Goal: Information Seeking & Learning: Check status

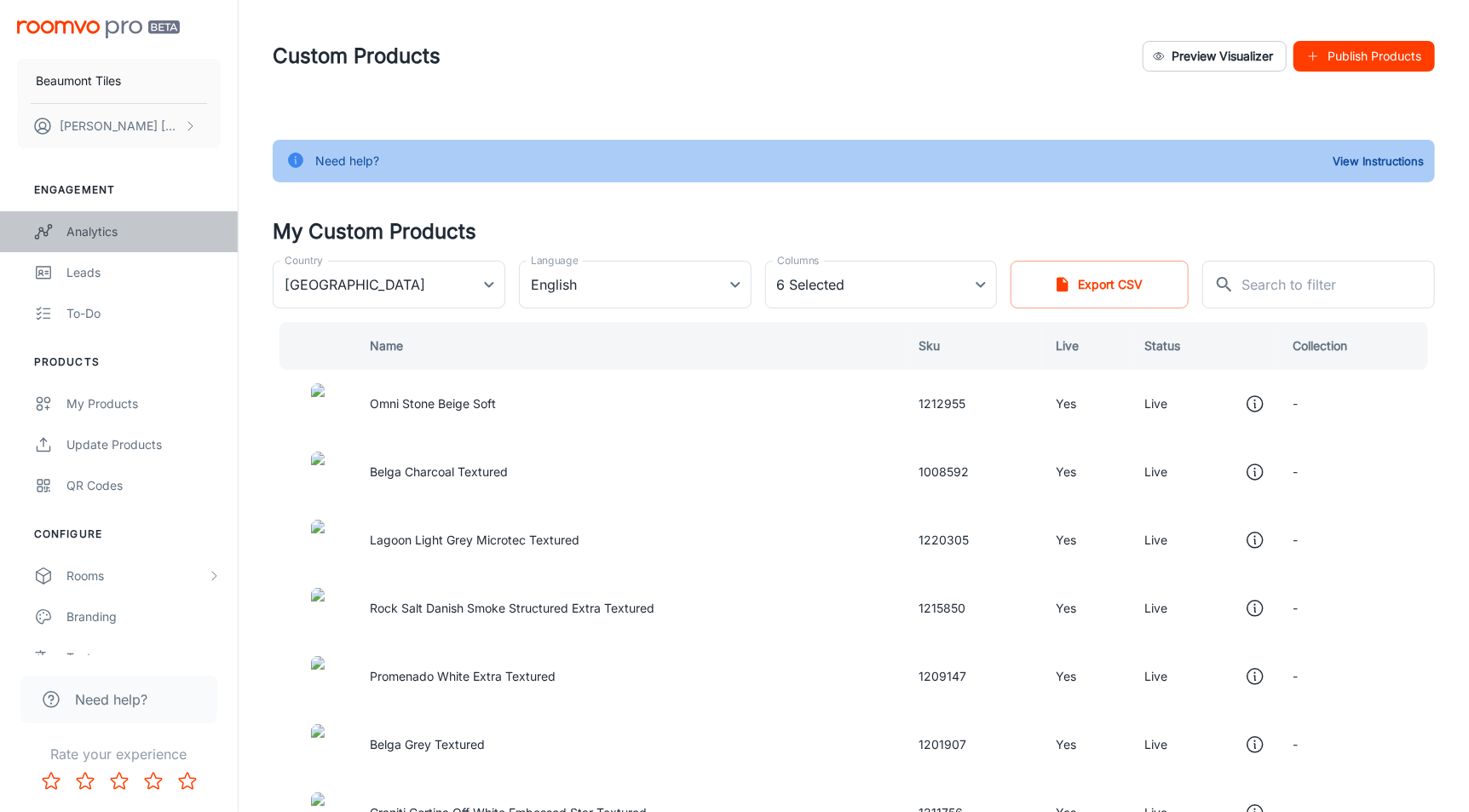
click at [104, 237] on div "Analytics" at bounding box center [144, 231] width 155 height 19
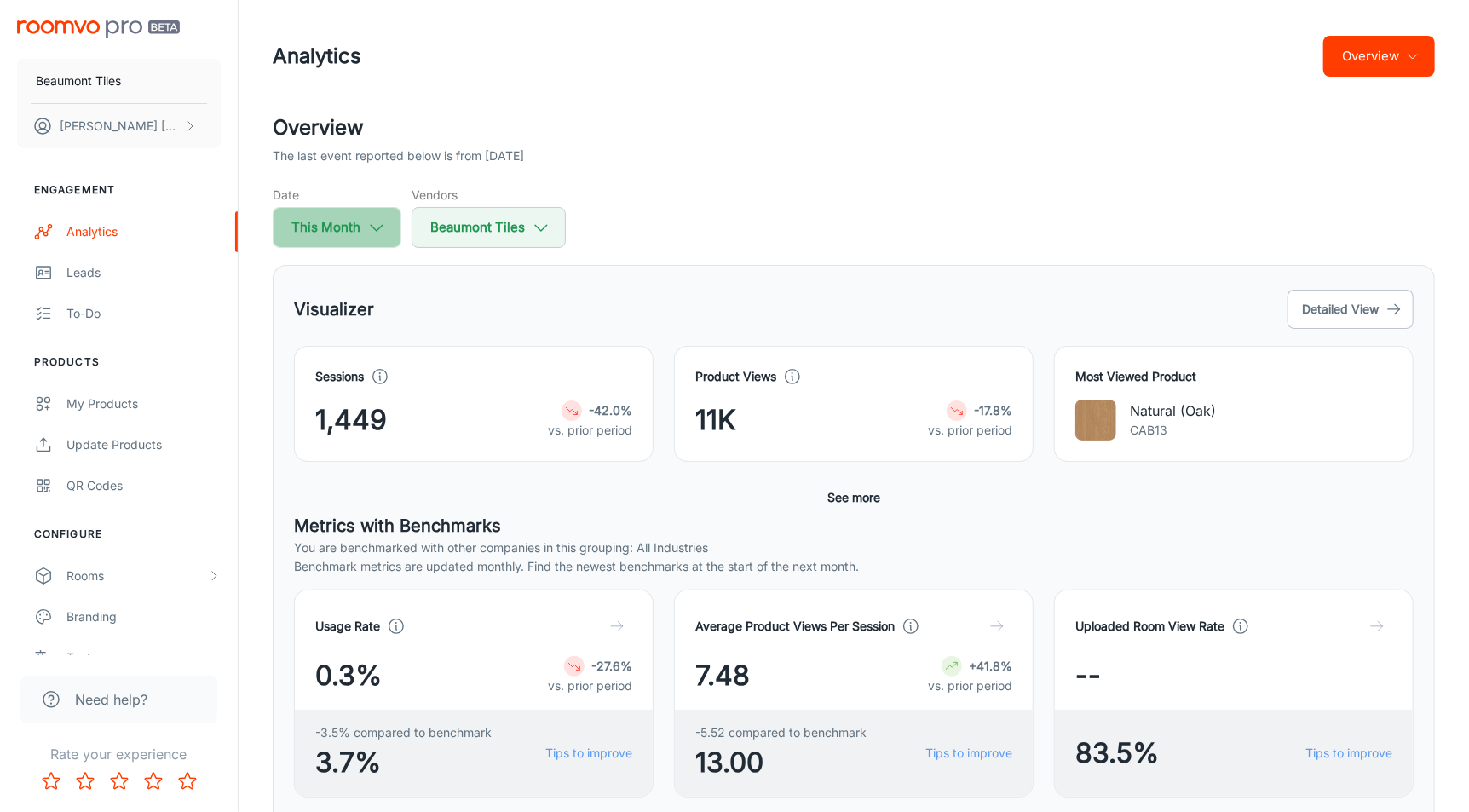
click at [383, 231] on icon "button" at bounding box center [376, 227] width 19 height 19
select select "7"
select select "2025"
select select "7"
select select "2025"
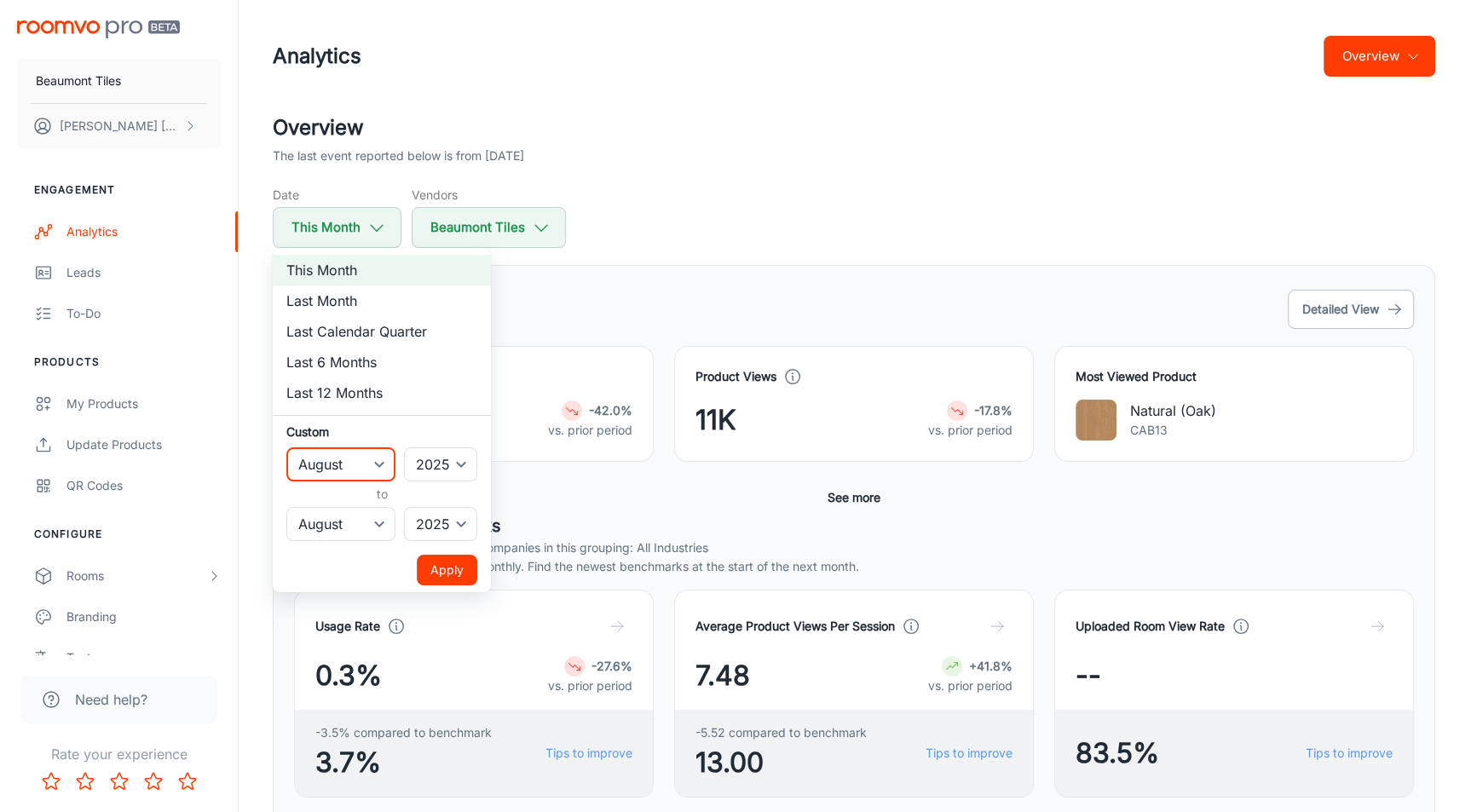
click at [386, 468] on select "January February March April May June July August September October November De…" at bounding box center [341, 464] width 109 height 34
click at [434, 474] on select "2022 2023 2024 2025" at bounding box center [440, 464] width 73 height 34
select select "2023"
click at [405, 447] on select "2022 2023 2024 2025" at bounding box center [440, 464] width 73 height 34
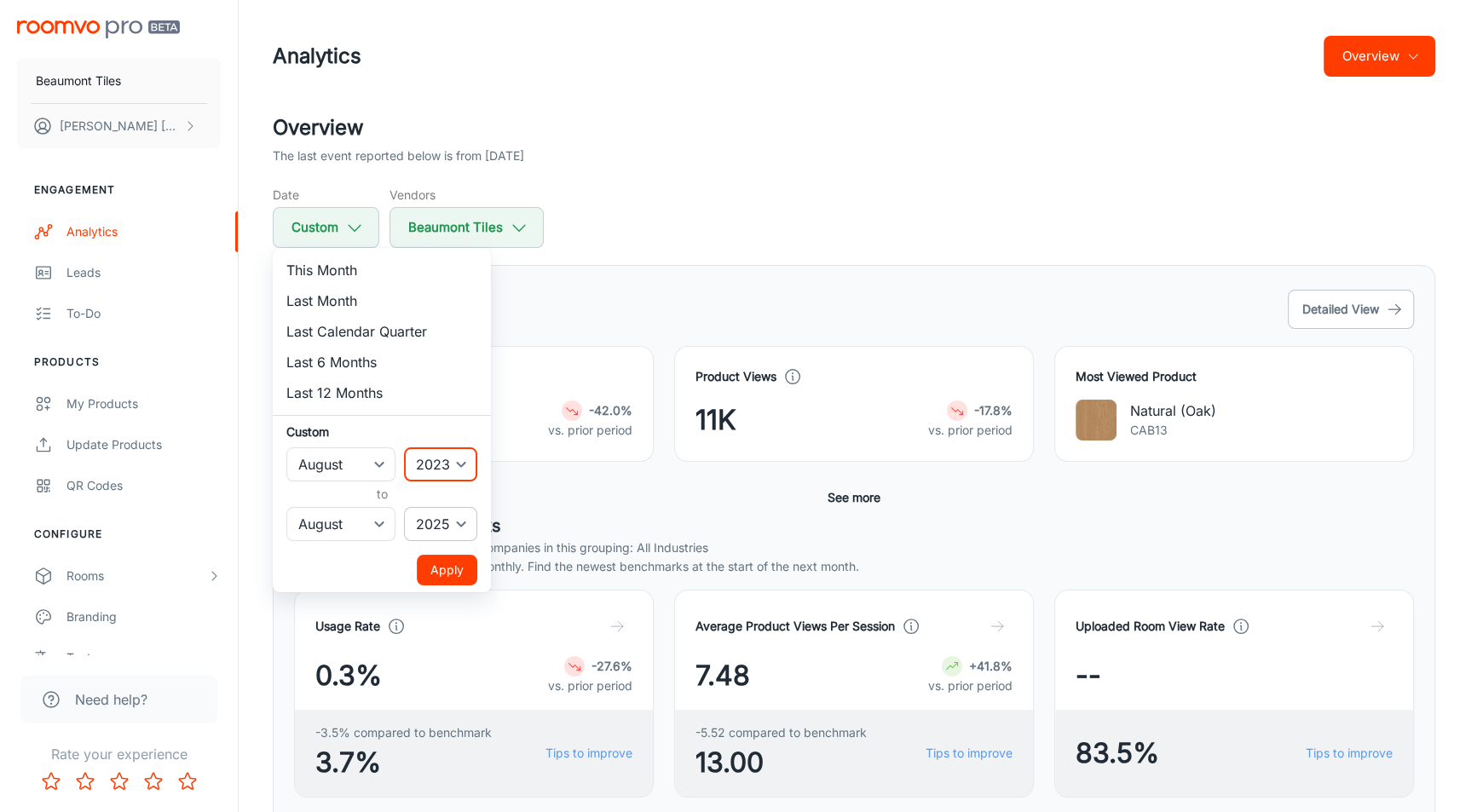
click at [450, 521] on select "2022 2023 2024 2025" at bounding box center [440, 523] width 73 height 34
select select "2024"
click at [405, 507] on select "2022 2023 2024 2025" at bounding box center [440, 523] width 73 height 34
click at [454, 569] on button "Apply" at bounding box center [447, 569] width 61 height 30
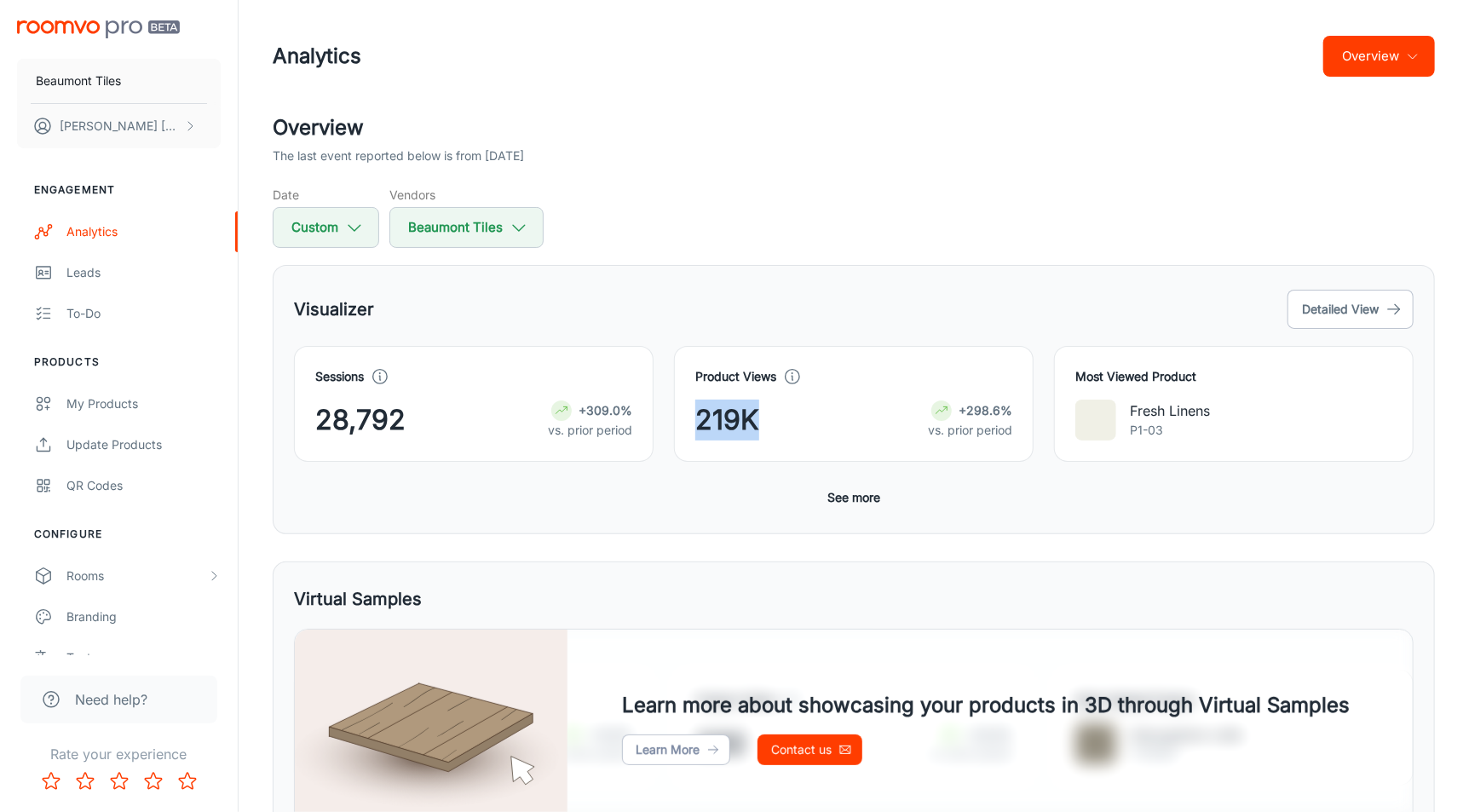
drag, startPoint x: 703, startPoint y: 413, endPoint x: 779, endPoint y: 417, distance: 76.1
click at [779, 417] on div "219K +298.6% vs. prior period" at bounding box center [854, 420] width 317 height 41
click at [362, 226] on icon "button" at bounding box center [354, 227] width 19 height 19
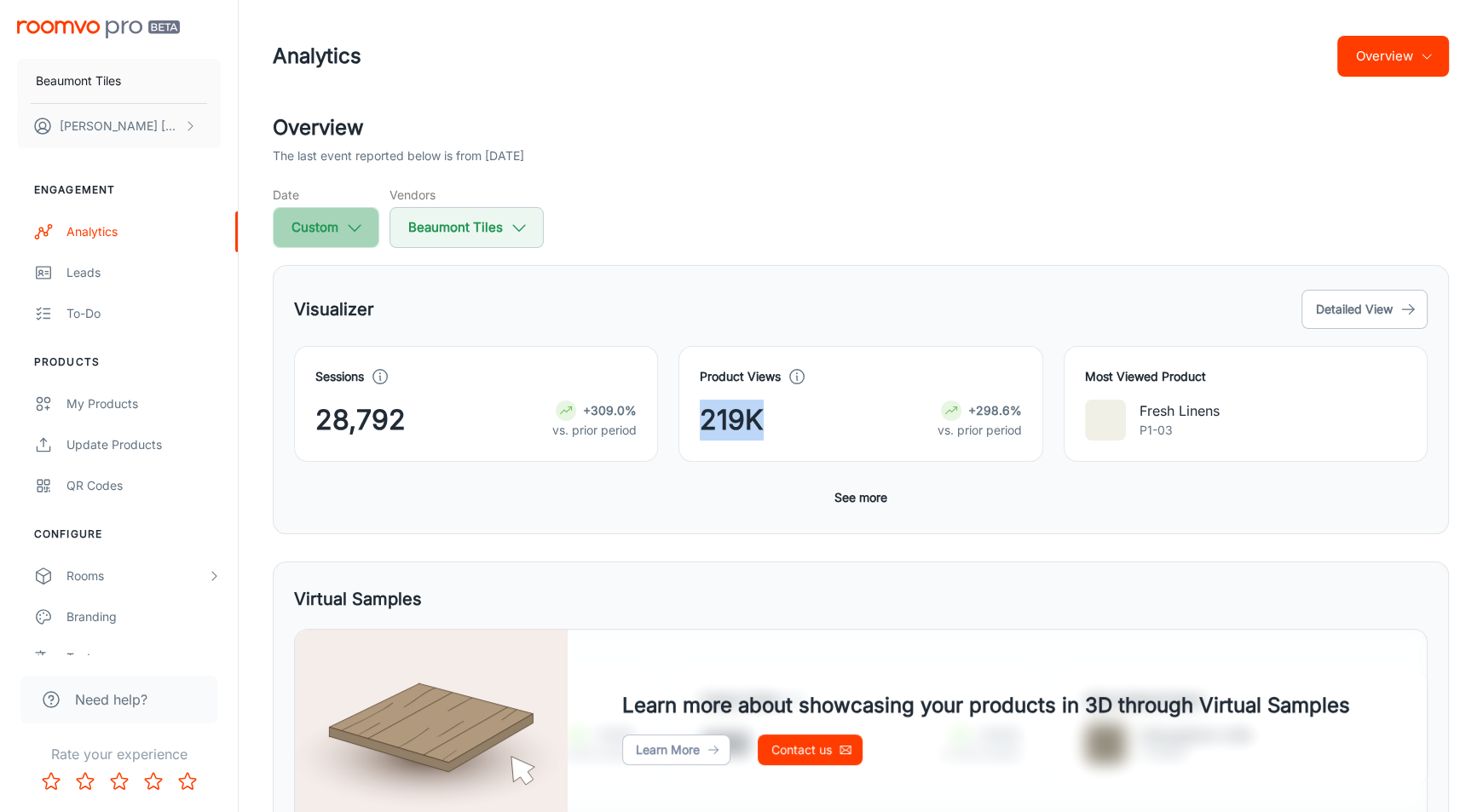
select select "7"
select select "2023"
select select "7"
select select "2024"
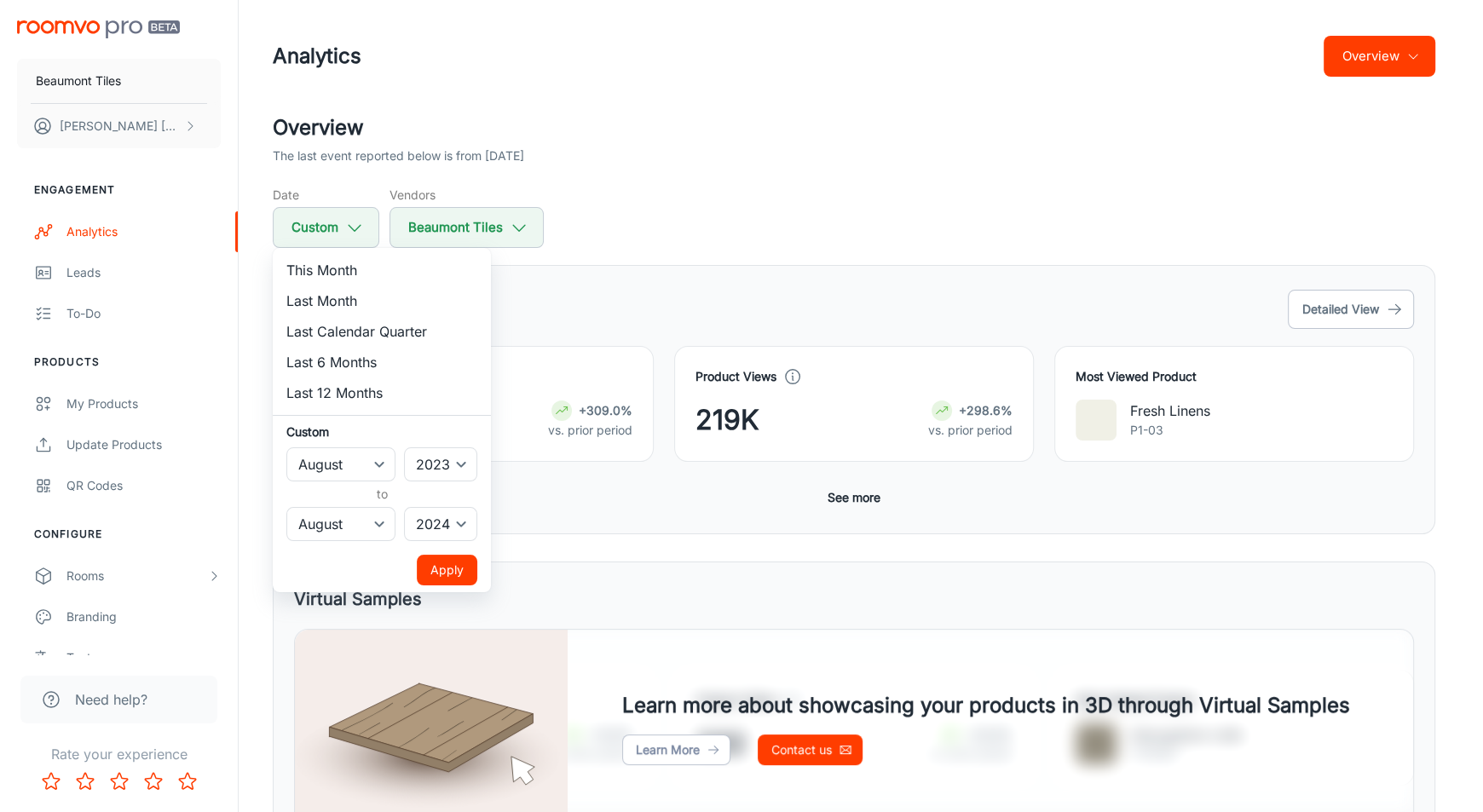
click at [750, 427] on div at bounding box center [741, 406] width 1483 height 812
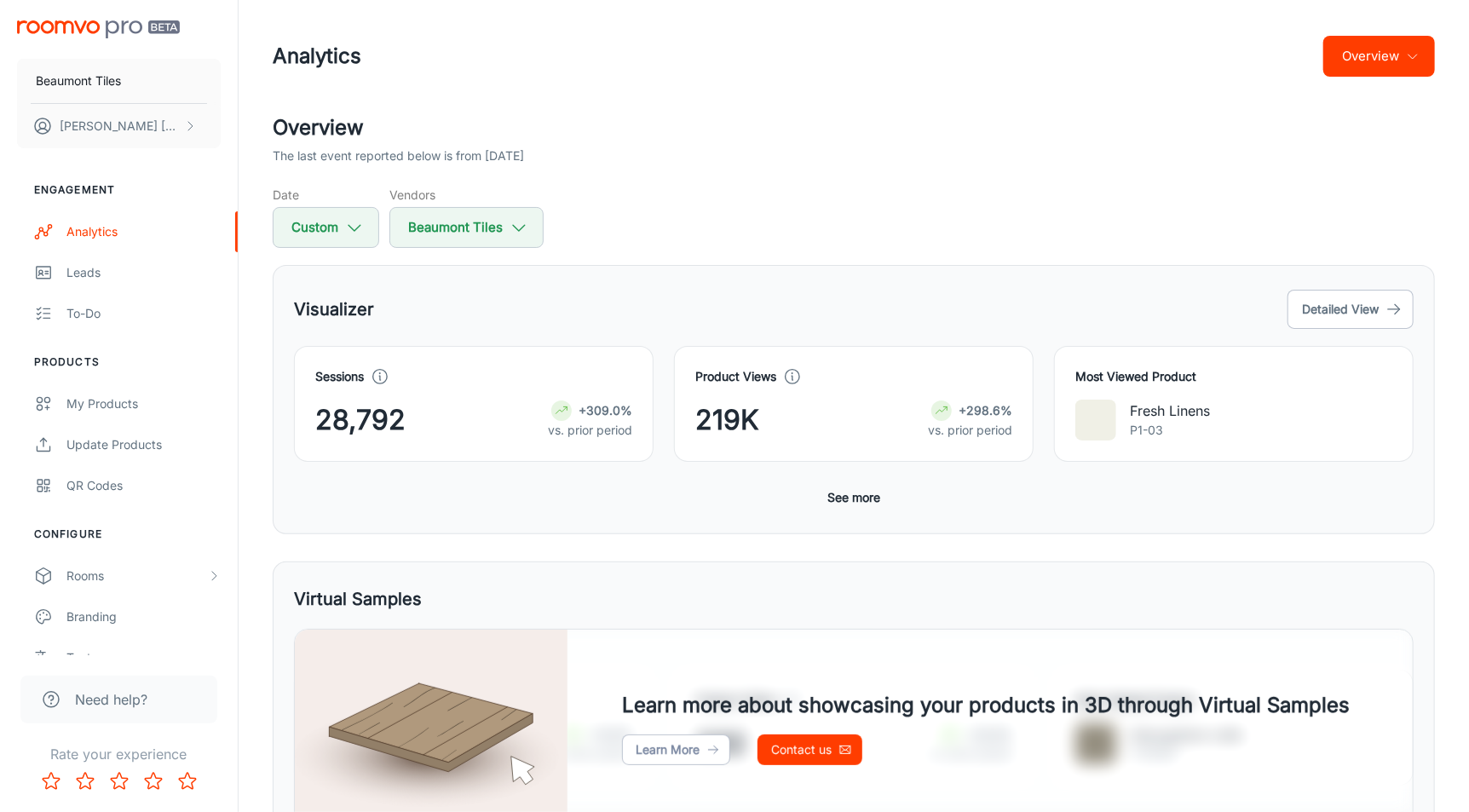
click at [697, 421] on span "219K" at bounding box center [727, 420] width 64 height 41
click at [834, 492] on button "See more" at bounding box center [854, 497] width 67 height 30
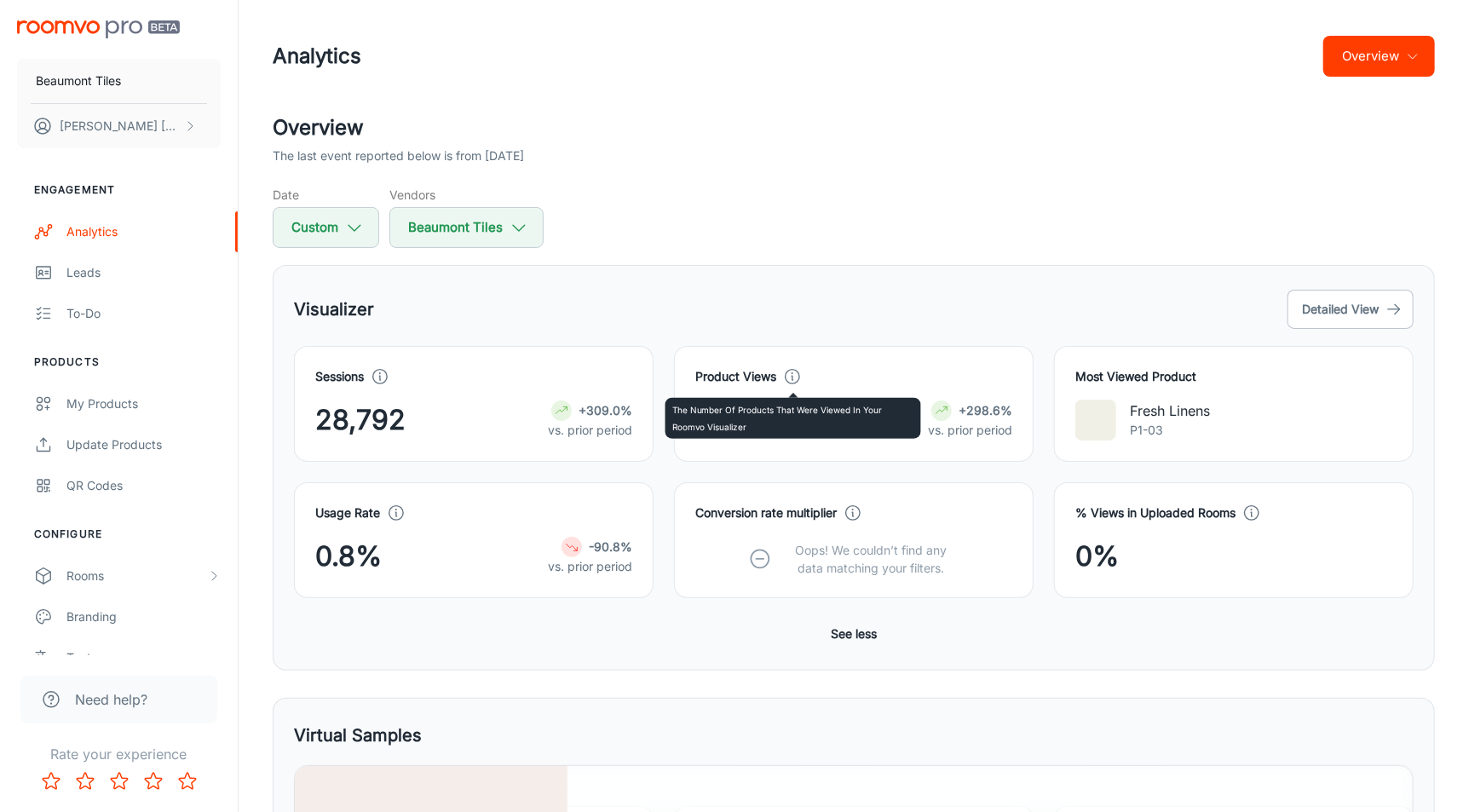
click at [793, 373] on circle at bounding box center [793, 374] width 2 height 2
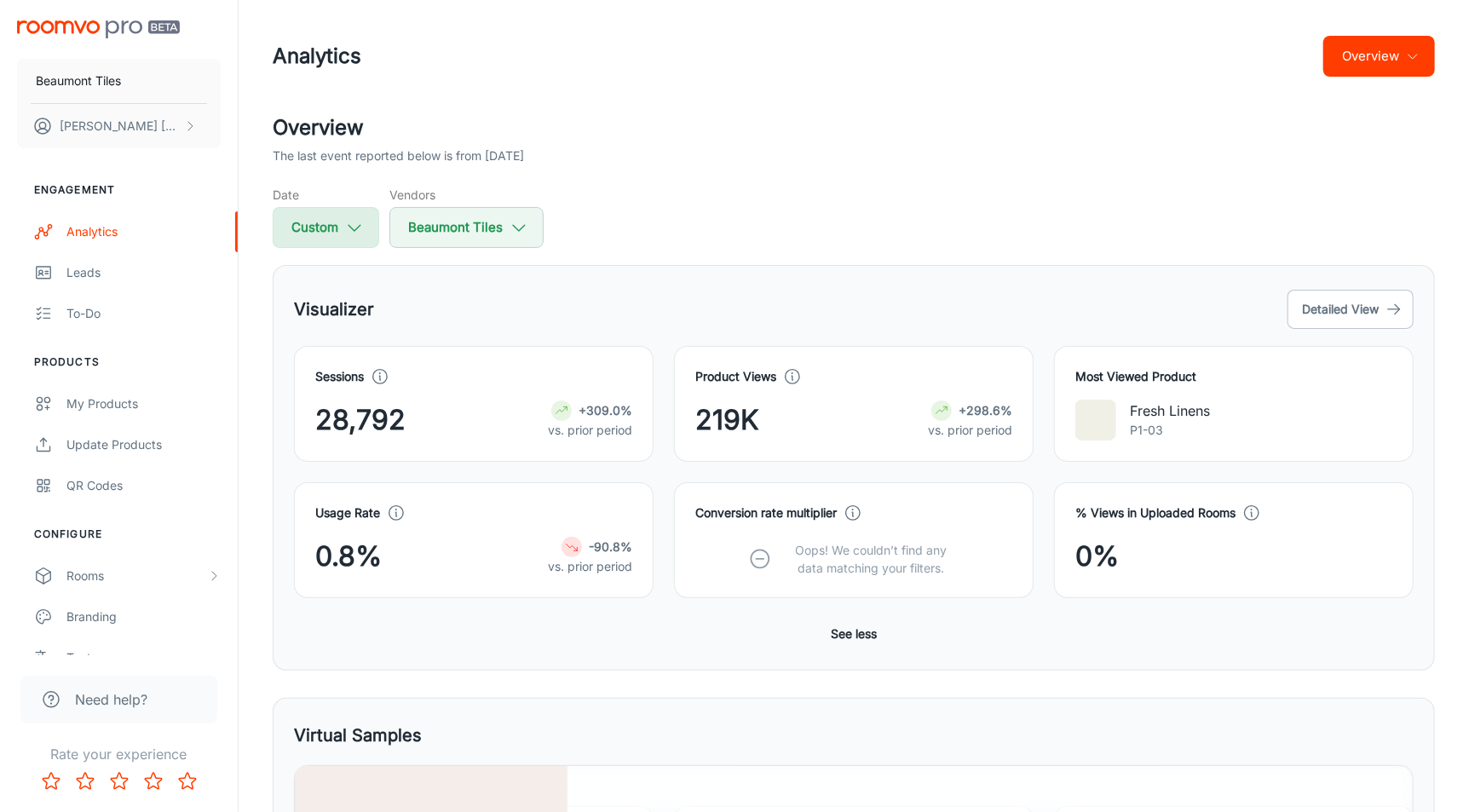
click at [346, 236] on icon "button" at bounding box center [354, 227] width 19 height 19
select select "7"
select select "2023"
select select "7"
select select "2024"
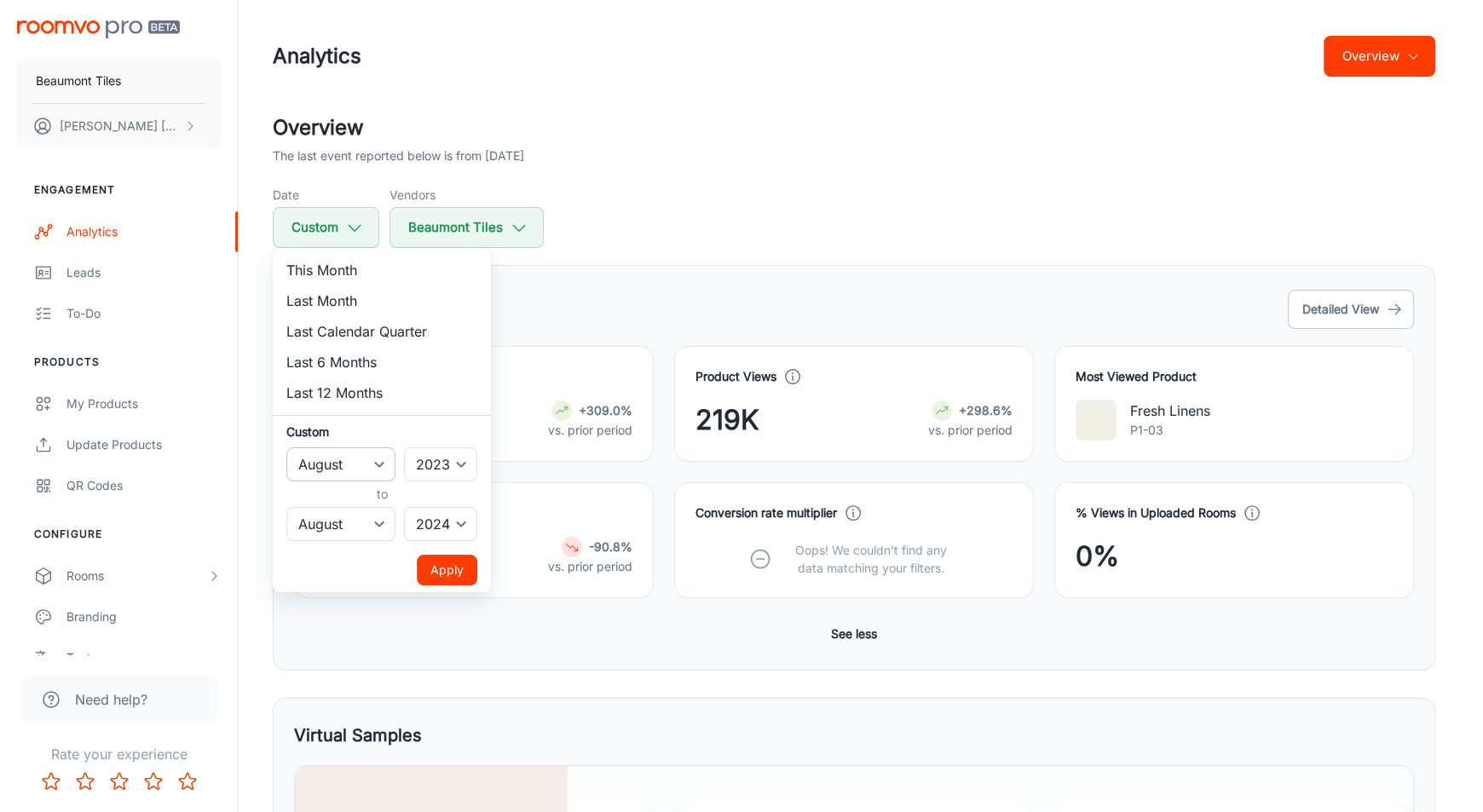
click at [364, 472] on select "January February March April May June July August September October November De…" at bounding box center [341, 464] width 109 height 34
click at [440, 455] on select "2022 2023 2024 2025" at bounding box center [440, 464] width 73 height 34
select select "2024"
click at [405, 447] on select "2022 2023 2024 2025" at bounding box center [440, 464] width 73 height 34
click at [446, 539] on select "2022 2023 2024 2025" at bounding box center [440, 523] width 73 height 34
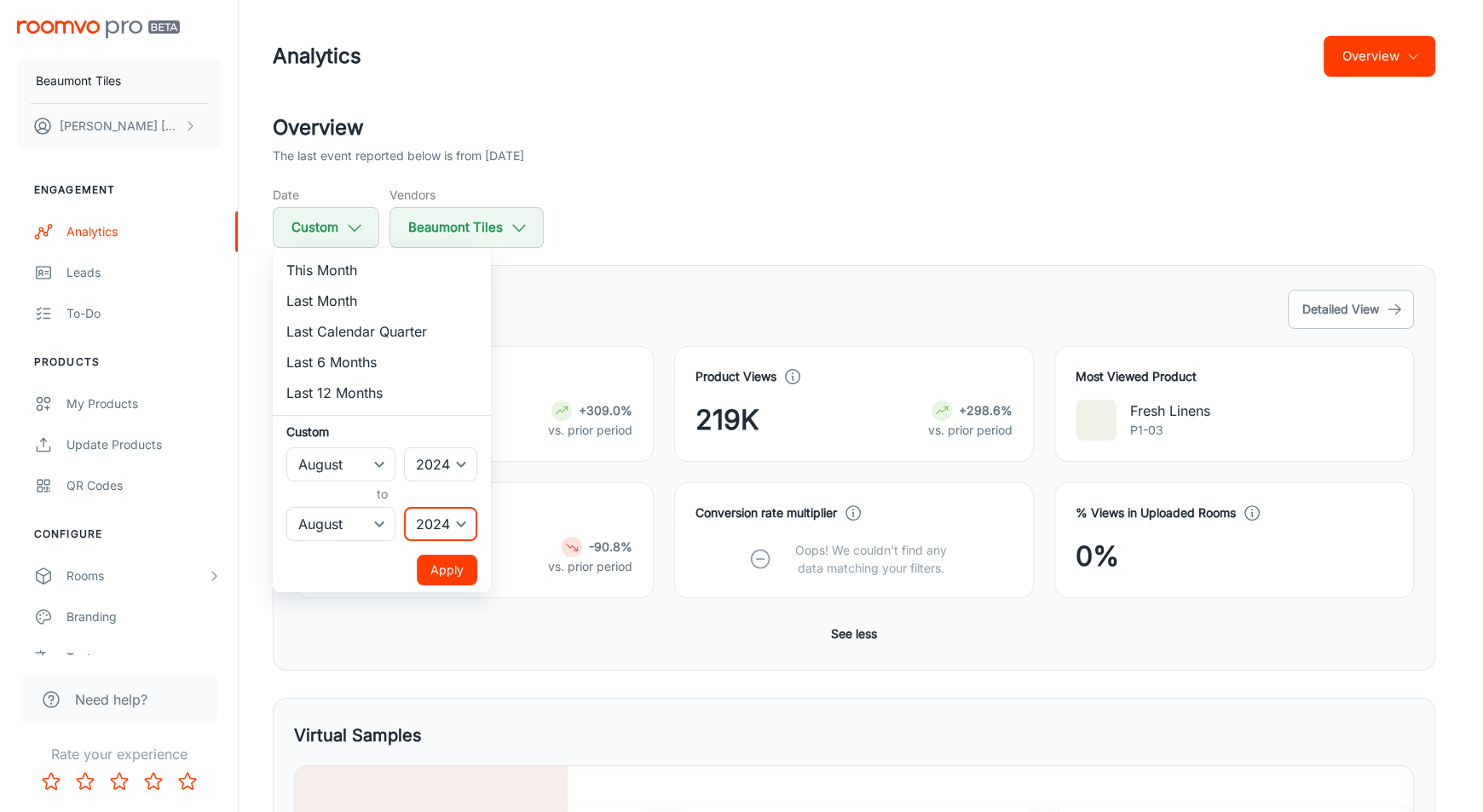
select select "2025"
click at [405, 507] on select "2022 2023 2024 2025" at bounding box center [440, 523] width 73 height 34
click at [443, 571] on button "Apply" at bounding box center [447, 569] width 61 height 30
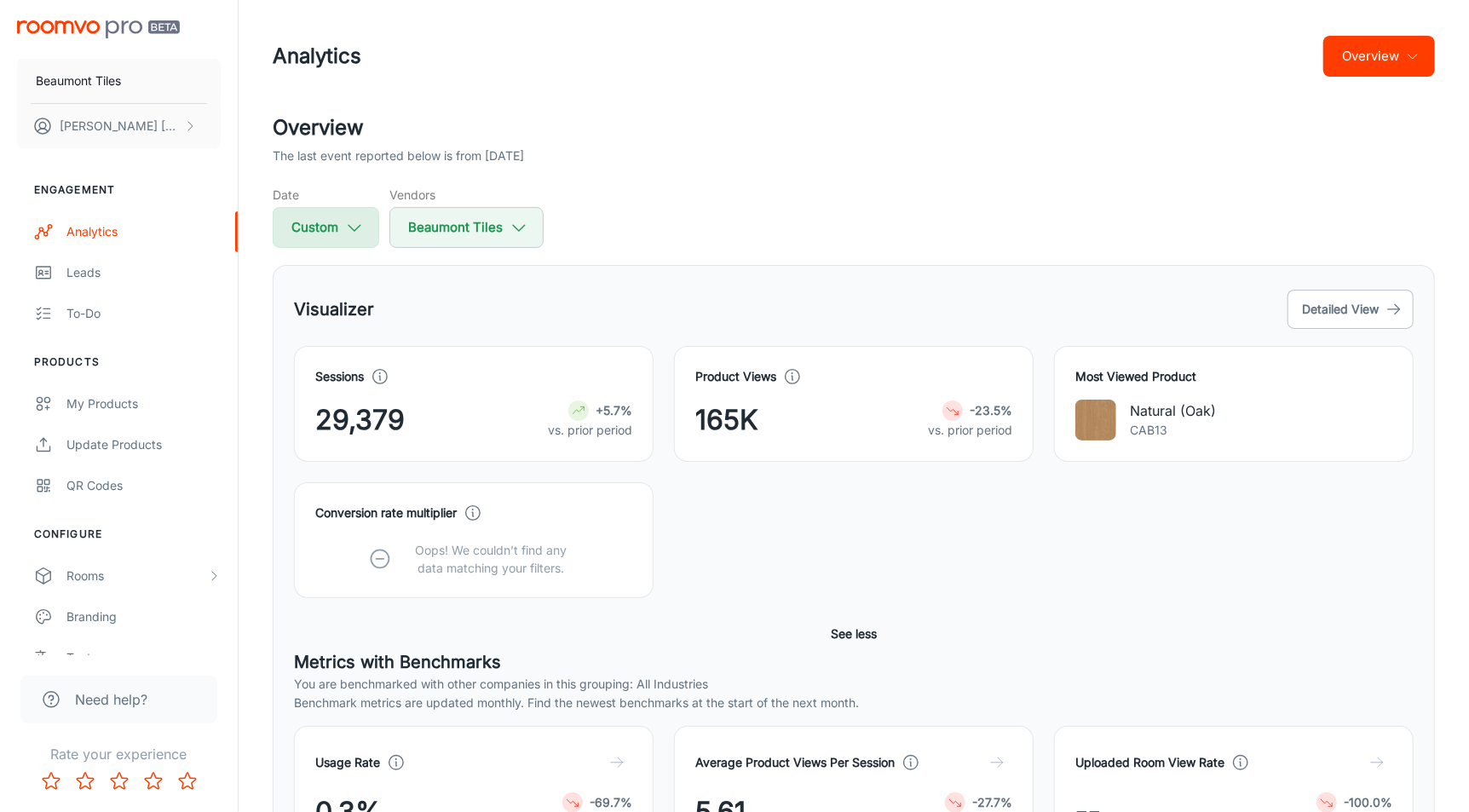
click at [341, 228] on button "Custom" at bounding box center [326, 228] width 107 height 41
select select "7"
select select "2024"
select select "7"
select select "2025"
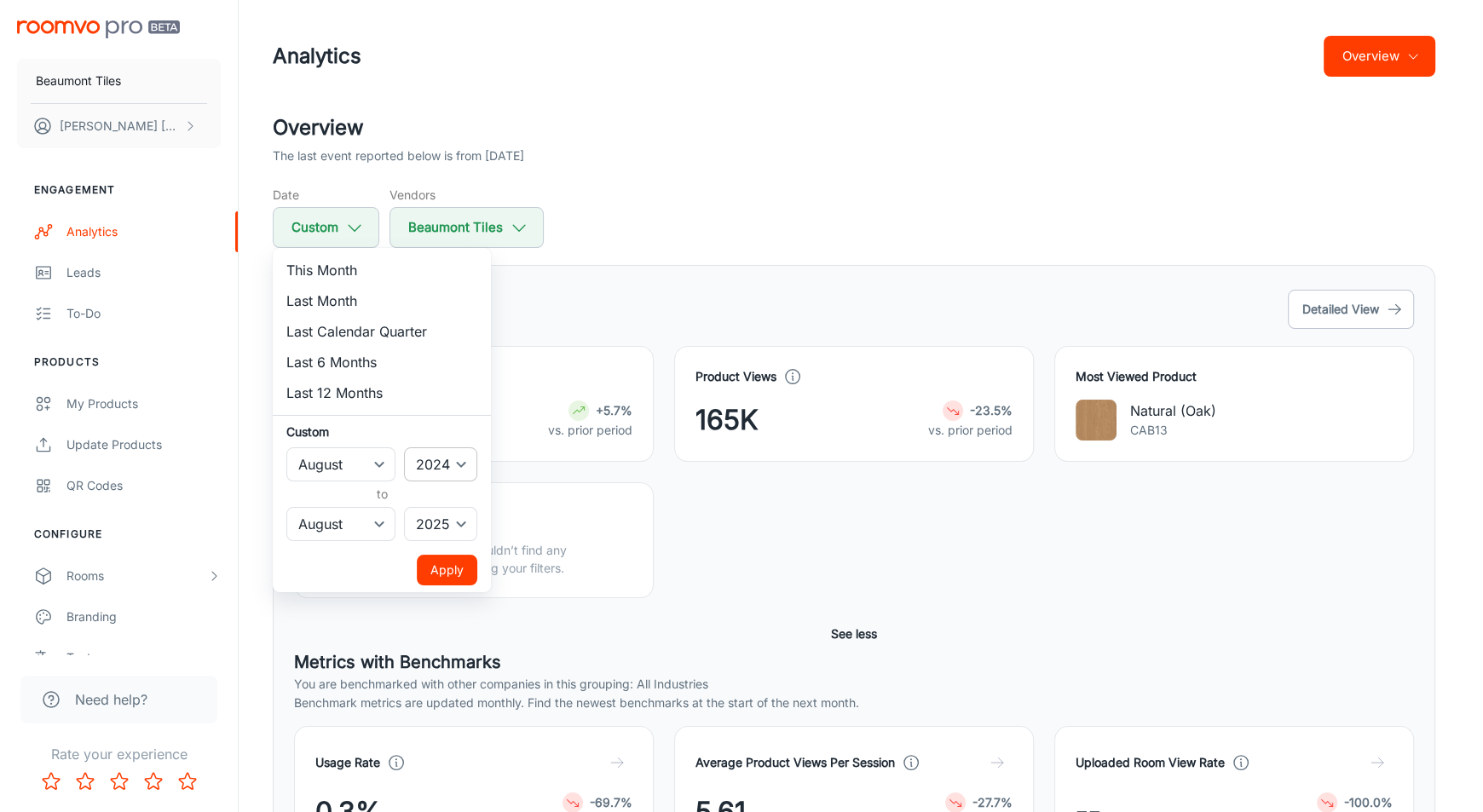
click at [420, 468] on select "2022 2023 2024 2025" at bounding box center [440, 464] width 73 height 34
click at [741, 480] on div at bounding box center [741, 406] width 1483 height 812
